Goal: Task Accomplishment & Management: Use online tool/utility

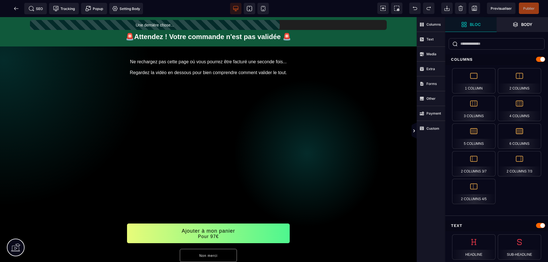
click at [16, 9] on icon at bounding box center [16, 9] width 6 height 6
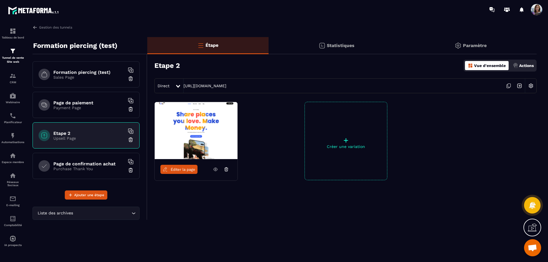
click at [131, 141] on img at bounding box center [131, 140] width 6 height 6
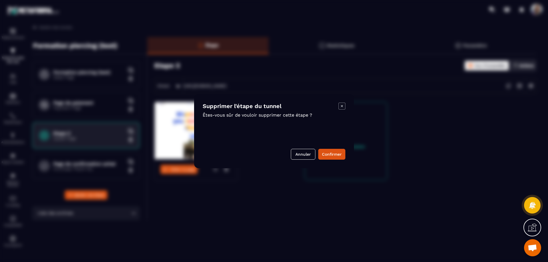
click at [339, 154] on button "Confirmer" at bounding box center [331, 154] width 27 height 11
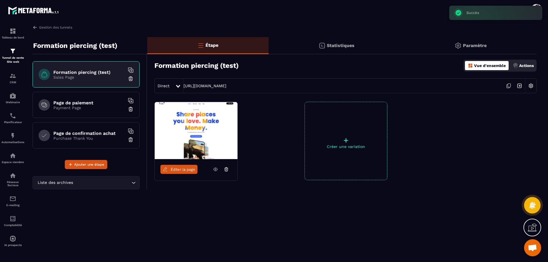
click at [81, 81] on div "Formation piercing (test) Sales Page" at bounding box center [86, 74] width 107 height 26
click at [135, 183] on icon "Search for option" at bounding box center [134, 183] width 6 height 6
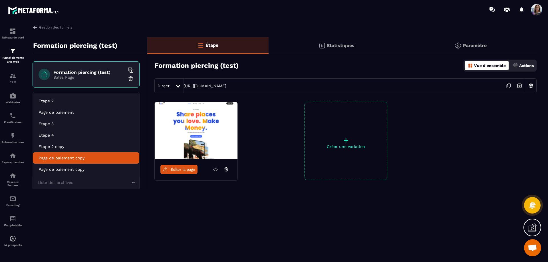
click at [182, 171] on span "Éditer la page" at bounding box center [183, 170] width 25 height 4
